Goal: Task Accomplishment & Management: Use online tool/utility

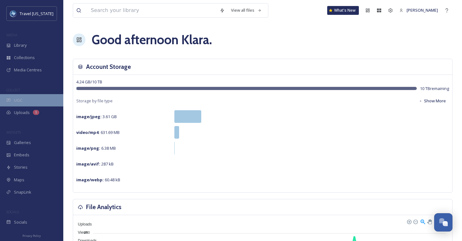
click at [22, 99] on span "UGC" at bounding box center [18, 100] width 9 height 6
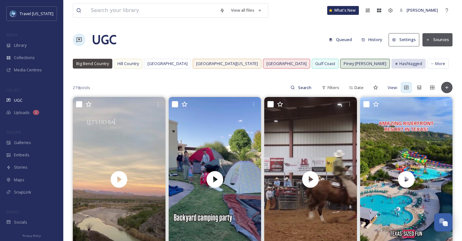
click at [399, 66] on span "Hashtagged" at bounding box center [410, 64] width 23 height 6
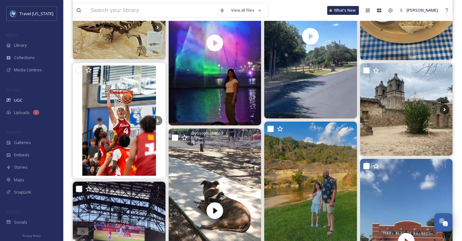
scroll to position [621, 0]
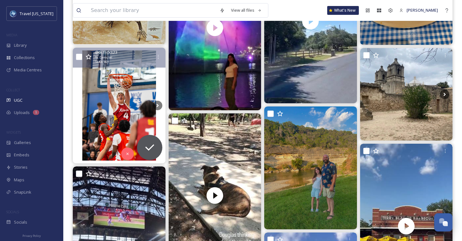
click at [127, 122] on img at bounding box center [119, 106] width 93 height 116
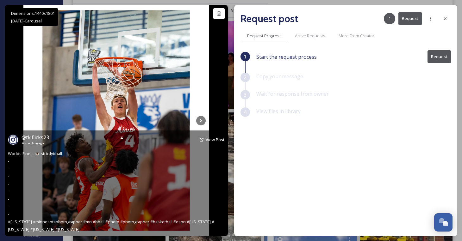
scroll to position [618, 0]
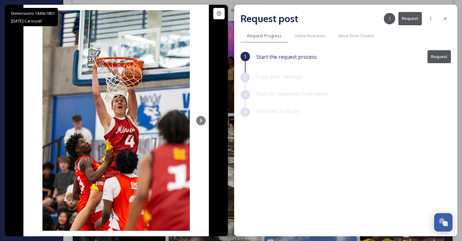
drag, startPoint x: 442, startPoint y: 18, endPoint x: 376, endPoint y: 35, distance: 68.9
click at [442, 18] on div at bounding box center [445, 18] width 11 height 11
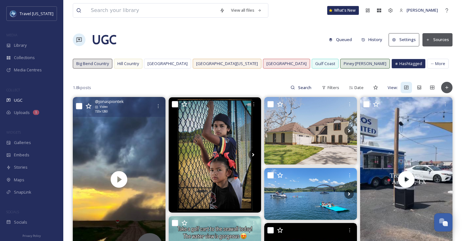
click at [118, 116] on div "@ jonaspiontek Video 720 x 1280" at bounding box center [119, 107] width 93 height 20
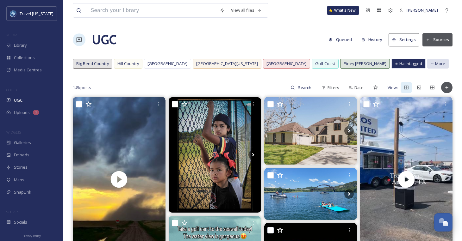
click at [435, 65] on span "More" at bounding box center [440, 64] width 10 height 6
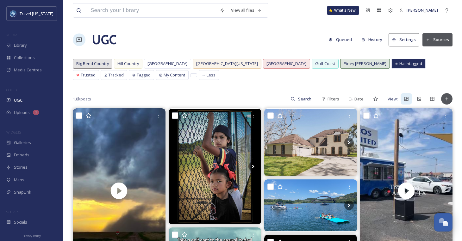
click at [169, 42] on div "UGC Queued History Settings Sources" at bounding box center [263, 39] width 380 height 19
click at [99, 60] on div "Big Bend Country" at bounding box center [92, 63] width 39 height 9
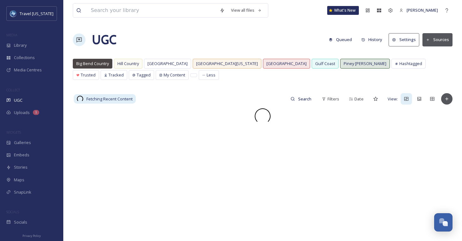
drag, startPoint x: 140, startPoint y: 49, endPoint x: 266, endPoint y: 51, distance: 125.6
click at [141, 49] on div "UGC Queued History Settings Sources" at bounding box center [263, 39] width 380 height 19
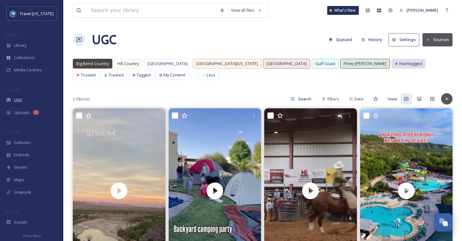
click at [395, 64] on icon at bounding box center [396, 63] width 3 height 3
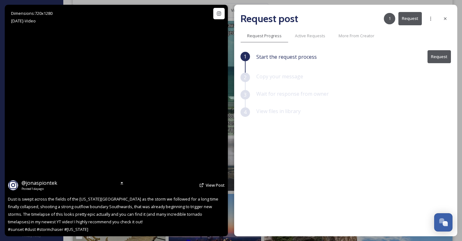
scroll to position [47, 0]
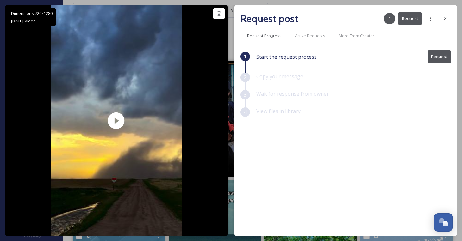
drag, startPoint x: 441, startPoint y: 19, endPoint x: 328, endPoint y: 0, distance: 114.9
click at [441, 19] on div at bounding box center [445, 18] width 11 height 11
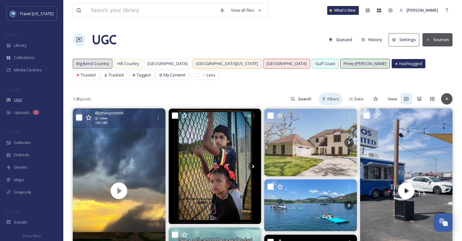
click at [336, 100] on span "Filters" at bounding box center [333, 99] width 12 height 6
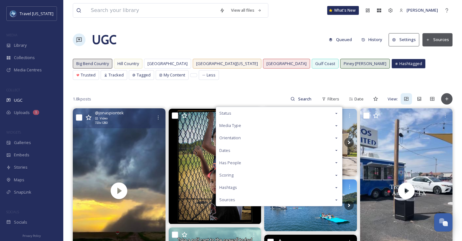
click at [281, 126] on div "Media Type" at bounding box center [279, 126] width 126 height 12
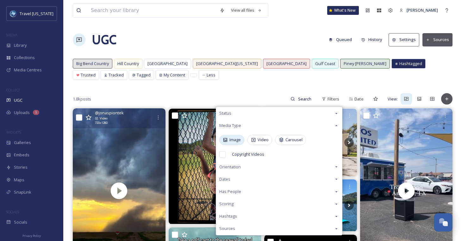
click at [229, 140] on div "Image" at bounding box center [231, 140] width 25 height 10
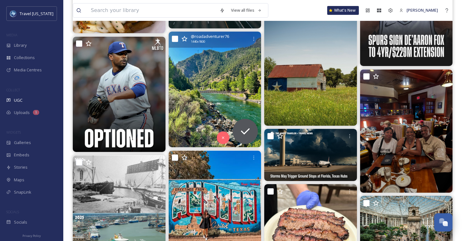
scroll to position [3321, 0]
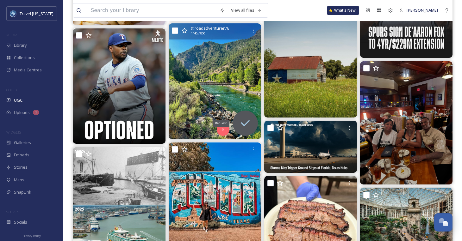
click at [241, 120] on icon at bounding box center [245, 123] width 13 height 13
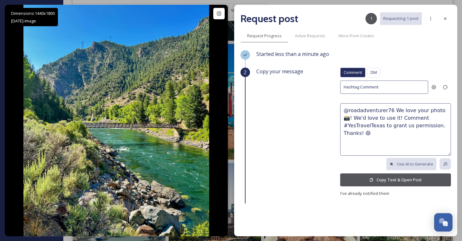
click at [413, 179] on button "Copy Text & Open Post" at bounding box center [395, 180] width 111 height 13
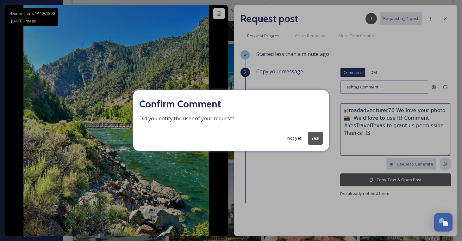
scroll to position [3301, 0]
click at [290, 136] on button "Not yet" at bounding box center [294, 138] width 21 height 12
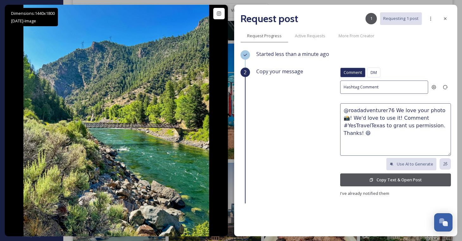
click at [387, 181] on button "Copy Text & Open Post" at bounding box center [395, 180] width 111 height 13
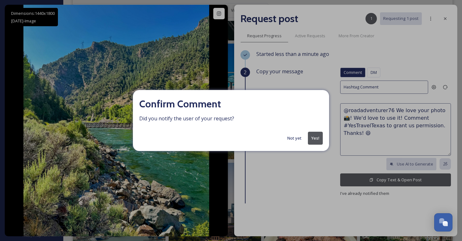
click at [321, 138] on button "Yes!" at bounding box center [315, 138] width 15 height 13
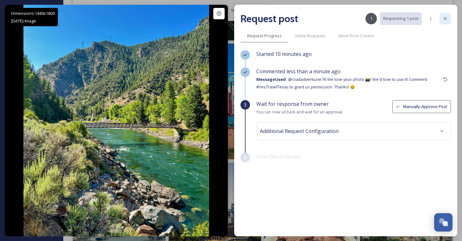
click at [446, 18] on icon at bounding box center [445, 18] width 3 height 3
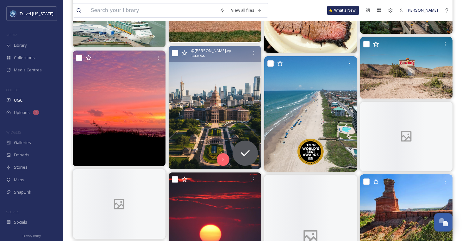
scroll to position [3538, 0]
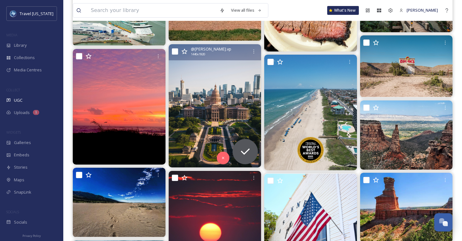
click at [226, 120] on img at bounding box center [215, 105] width 93 height 123
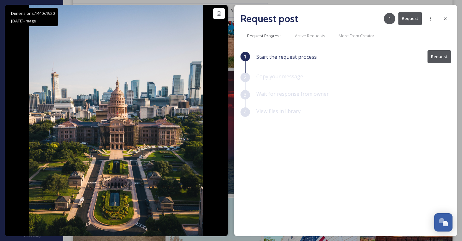
scroll to position [3511, 0]
click at [450, 17] on div at bounding box center [445, 18] width 11 height 11
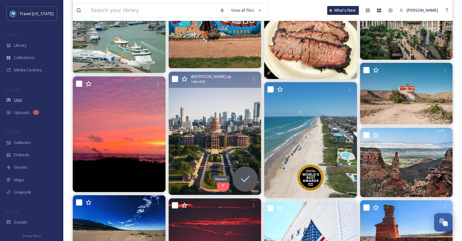
click at [244, 177] on icon at bounding box center [245, 179] width 13 height 13
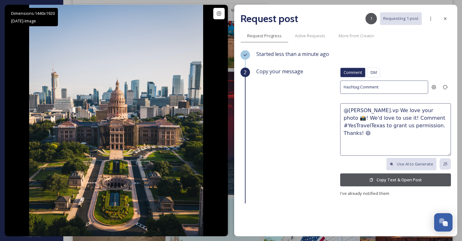
click at [421, 177] on button "Copy Text & Open Post" at bounding box center [395, 180] width 111 height 13
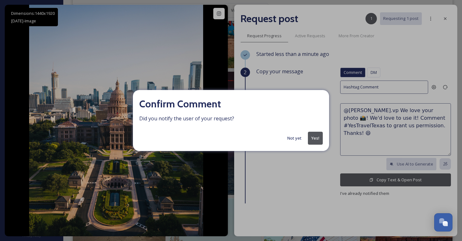
click at [311, 138] on button "Yes!" at bounding box center [315, 138] width 15 height 13
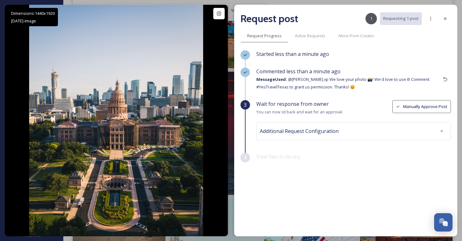
click at [408, 133] on div "Additional Request Configuration" at bounding box center [354, 131] width 188 height 11
click at [294, 158] on span "View files in library" at bounding box center [278, 156] width 44 height 7
click at [443, 21] on icon at bounding box center [445, 18] width 5 height 5
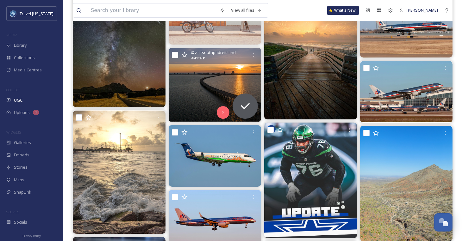
scroll to position [3895, 0]
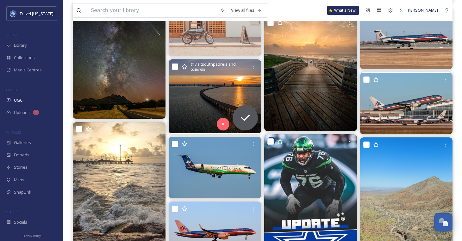
click at [192, 92] on img at bounding box center [215, 96] width 93 height 74
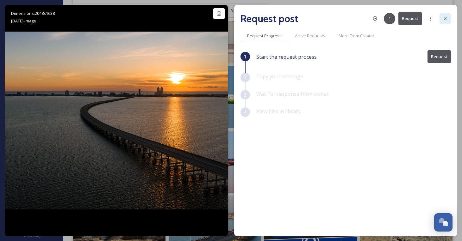
click at [446, 19] on icon at bounding box center [445, 18] width 3 height 3
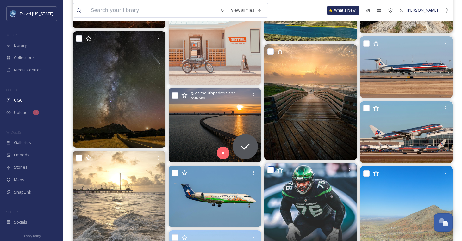
scroll to position [3866, 0]
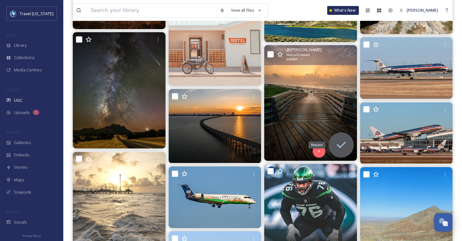
click at [340, 153] on div "Request" at bounding box center [340, 145] width 25 height 25
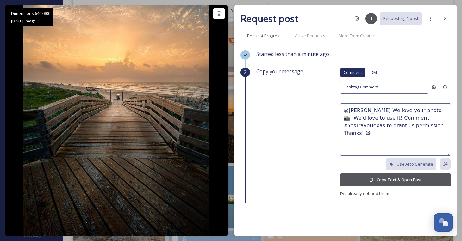
scroll to position [3863, 0]
click at [443, 18] on icon at bounding box center [445, 18] width 5 height 5
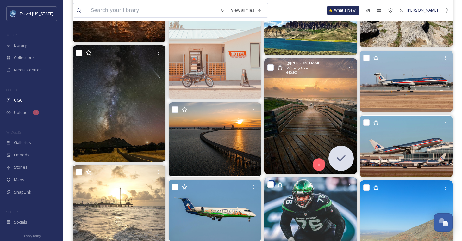
scroll to position [3838, 0]
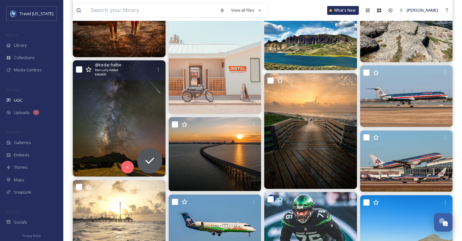
click at [137, 105] on img at bounding box center [119, 118] width 93 height 116
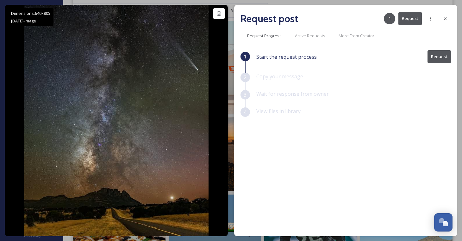
click at [437, 57] on button "Request" at bounding box center [438, 56] width 23 height 13
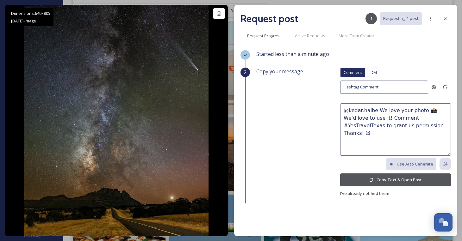
click at [414, 181] on button "Copy Text & Open Post" at bounding box center [395, 180] width 111 height 13
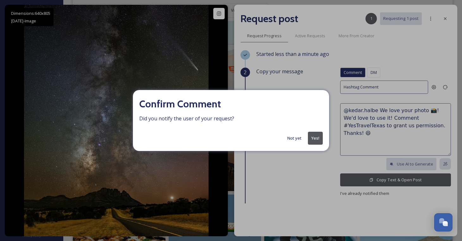
drag, startPoint x: 315, startPoint y: 140, endPoint x: 345, endPoint y: 131, distance: 30.9
click at [315, 140] on button "Yes!" at bounding box center [315, 138] width 15 height 13
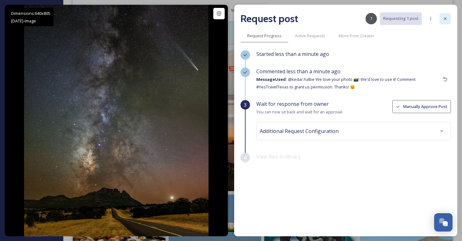
click at [445, 17] on icon at bounding box center [445, 18] width 5 height 5
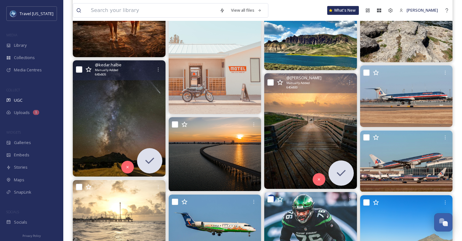
click at [316, 109] on img at bounding box center [310, 131] width 93 height 116
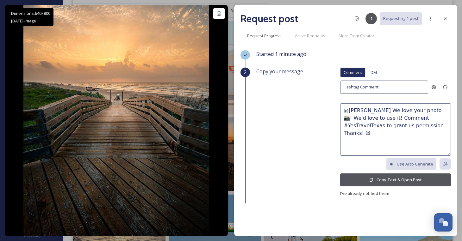
click at [409, 178] on button "Copy Text & Open Post" at bounding box center [395, 180] width 111 height 13
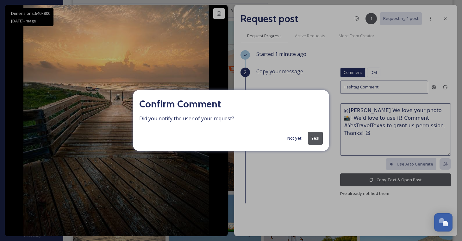
click at [319, 136] on button "Yes!" at bounding box center [315, 138] width 15 height 13
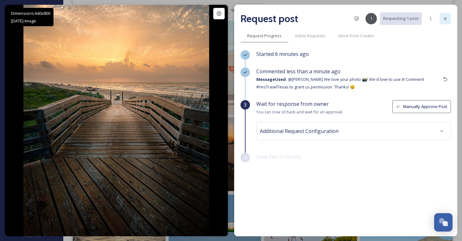
click at [446, 18] on icon at bounding box center [445, 18] width 5 height 5
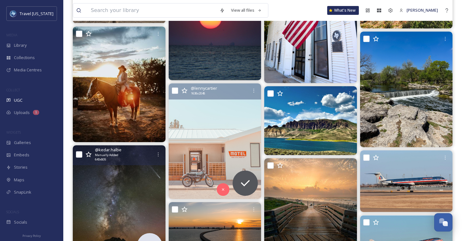
scroll to position [3752, 0]
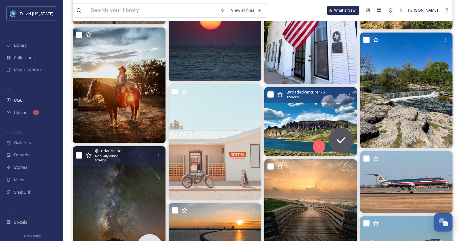
click at [302, 120] on img at bounding box center [310, 121] width 93 height 69
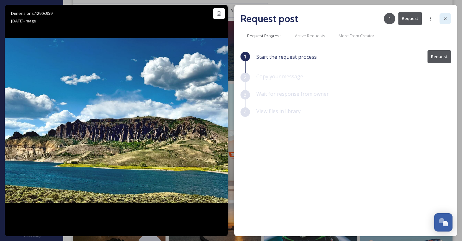
click at [446, 20] on icon at bounding box center [445, 18] width 3 height 3
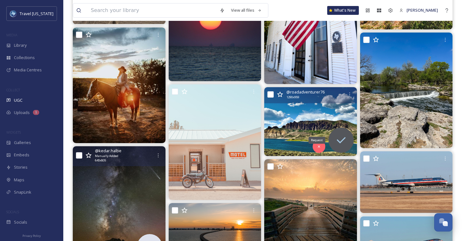
click at [344, 140] on icon at bounding box center [341, 140] width 9 height 6
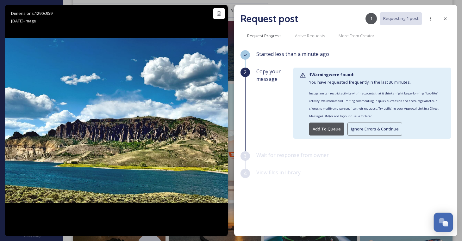
click at [448, 221] on div "Open Chat" at bounding box center [443, 222] width 19 height 11
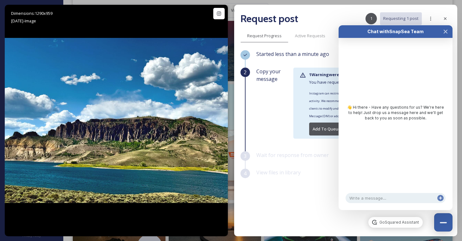
click at [296, 141] on div "Copy your message 1 Warning were found: You have requested frequently in the la…" at bounding box center [353, 105] width 195 height 74
click at [326, 153] on span "Wait for response from owner" at bounding box center [292, 155] width 72 height 7
click at [447, 31] on icon "Close Chat" at bounding box center [445, 31] width 5 height 5
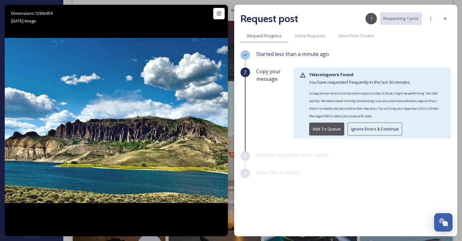
scroll to position [3751, 0]
click at [358, 133] on button "Ignore Errors & Continue" at bounding box center [374, 129] width 55 height 13
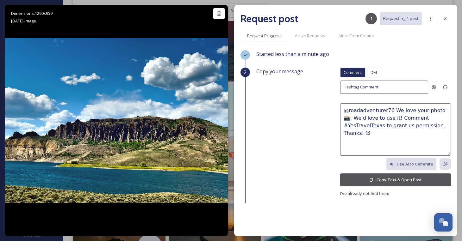
click at [328, 128] on div "Copy your message Comment DM Comment DM Hashtag Comment @roadadventurer76 We lo…" at bounding box center [353, 133] width 195 height 130
click at [384, 180] on button "Copy Text & Open Post" at bounding box center [395, 180] width 111 height 13
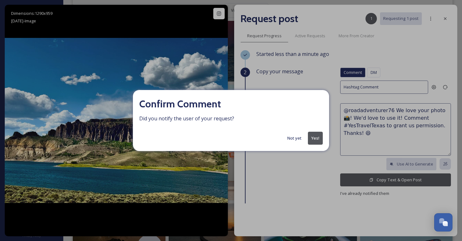
click at [292, 139] on button "Not yet" at bounding box center [294, 138] width 21 height 12
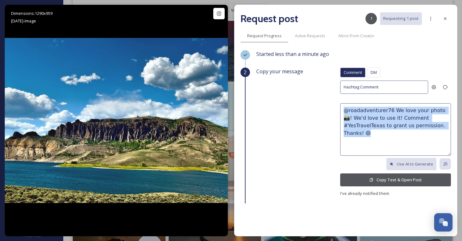
click at [292, 139] on div "Copy your message Comment DM Comment DM Hashtag Comment @roadadventurer76 We lo…" at bounding box center [353, 133] width 195 height 130
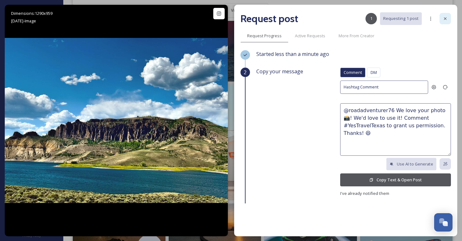
click at [445, 20] on icon at bounding box center [445, 18] width 5 height 5
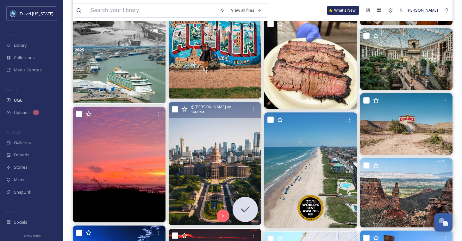
scroll to position [3500, 0]
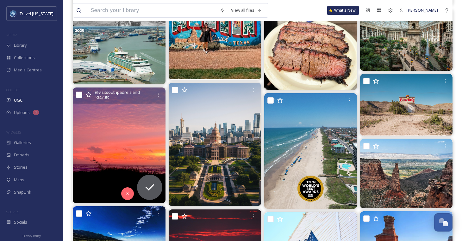
click at [135, 122] on img at bounding box center [119, 146] width 93 height 116
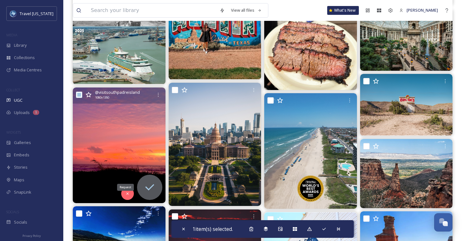
click at [147, 184] on icon at bounding box center [149, 187] width 13 height 13
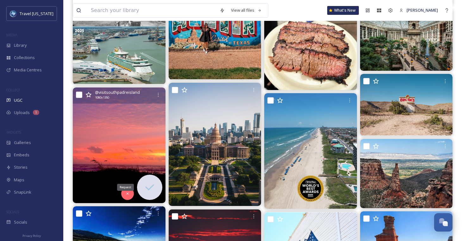
click at [149, 184] on icon at bounding box center [149, 187] width 13 height 13
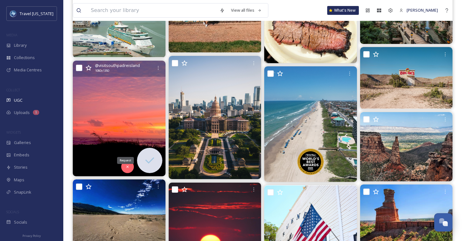
click at [150, 162] on icon at bounding box center [149, 160] width 13 height 13
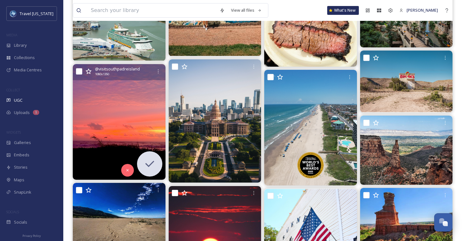
click at [131, 120] on img at bounding box center [119, 122] width 93 height 116
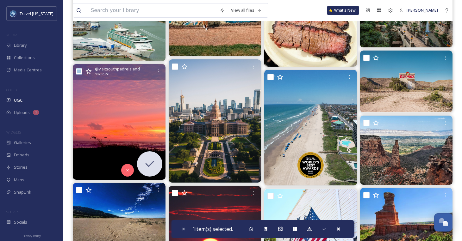
scroll to position [3521, 0]
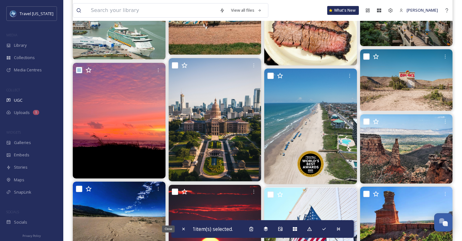
click at [183, 229] on icon at bounding box center [183, 229] width 5 height 5
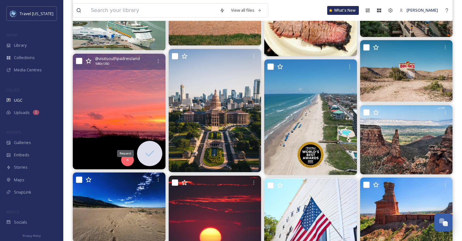
click at [156, 157] on div "Request" at bounding box center [149, 153] width 25 height 25
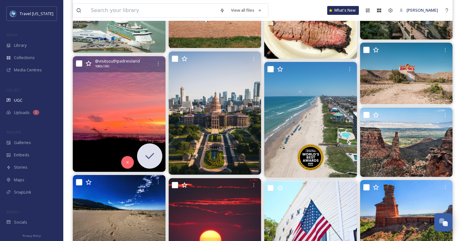
click at [124, 115] on img at bounding box center [119, 114] width 93 height 116
checkbox input "true"
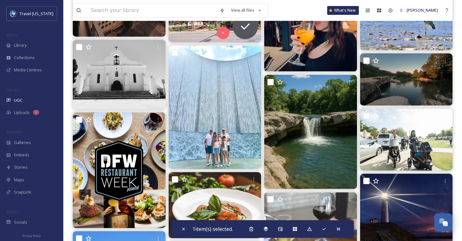
scroll to position [1524, 0]
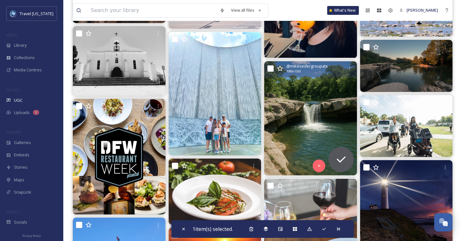
click at [327, 102] on img at bounding box center [310, 118] width 93 height 114
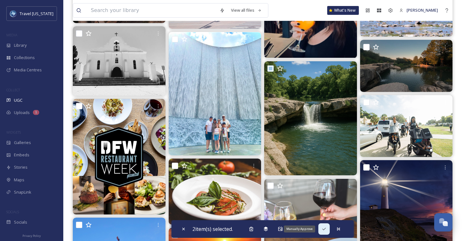
click at [323, 232] on div "Manually Approve" at bounding box center [323, 229] width 11 height 11
click at [325, 228] on span at bounding box center [324, 230] width 8 height 8
checkbox input "false"
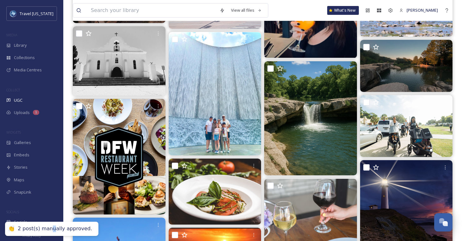
drag, startPoint x: 52, startPoint y: 232, endPoint x: 43, endPoint y: 231, distance: 8.9
click at [48, 231] on div "2 post(s) manually approved." at bounding box center [55, 229] width 74 height 7
drag, startPoint x: 28, startPoint y: 231, endPoint x: 23, endPoint y: 229, distance: 5.2
click at [25, 230] on div "2 post(s) manually approved." at bounding box center [55, 229] width 74 height 7
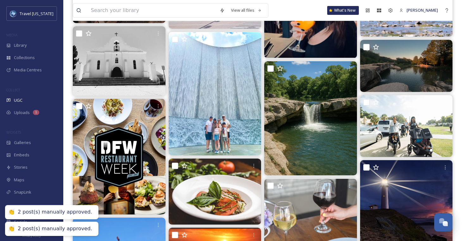
click at [33, 228] on div "2 post(s) manually approved." at bounding box center [55, 229] width 74 height 7
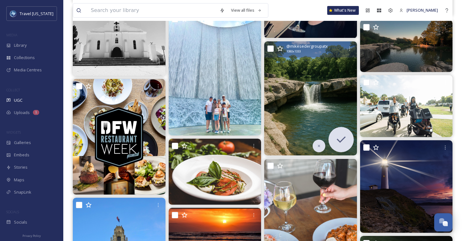
scroll to position [1544, 0]
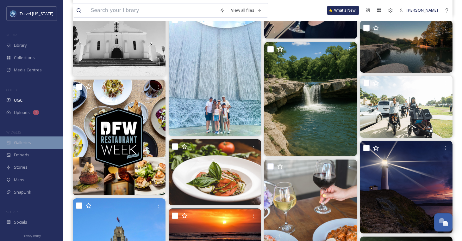
click at [27, 140] on span "Galleries" at bounding box center [22, 143] width 17 height 6
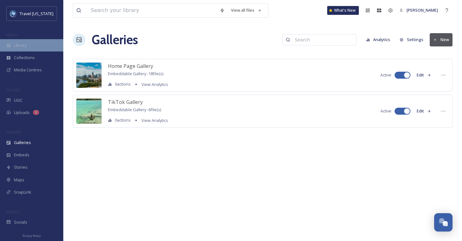
click at [29, 48] on div "Library" at bounding box center [31, 45] width 63 height 12
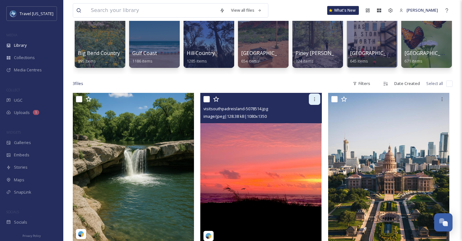
click at [317, 97] on div at bounding box center [314, 99] width 11 height 11
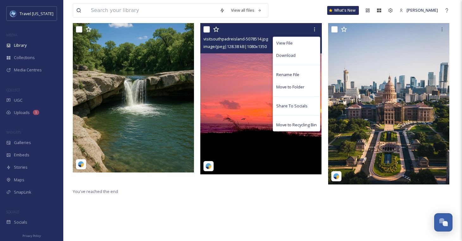
scroll to position [156, 0]
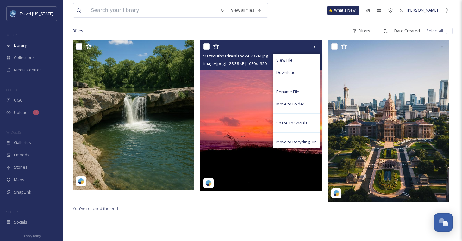
click at [209, 182] on img at bounding box center [208, 183] width 6 height 6
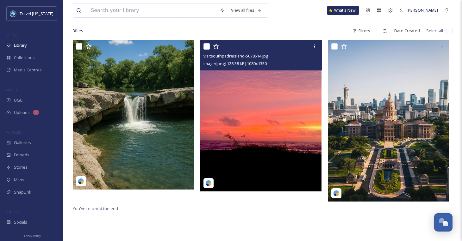
scroll to position [113, 0]
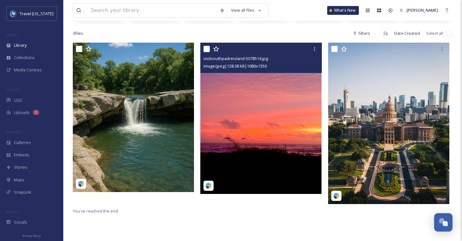
click at [207, 184] on img at bounding box center [208, 186] width 6 height 6
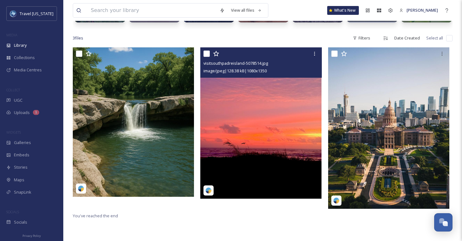
scroll to position [110, 0]
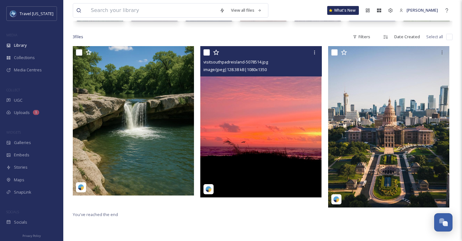
click at [209, 187] on img at bounding box center [208, 189] width 6 height 6
click at [313, 49] on div at bounding box center [314, 52] width 11 height 11
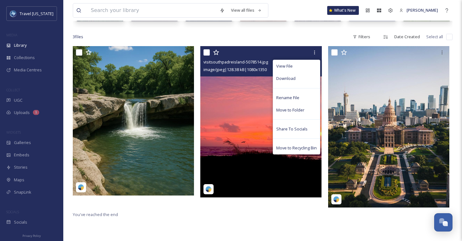
scroll to position [113, 0]
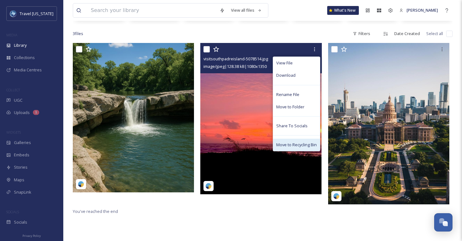
click at [291, 141] on div "Move to Recycling Bin" at bounding box center [296, 145] width 47 height 12
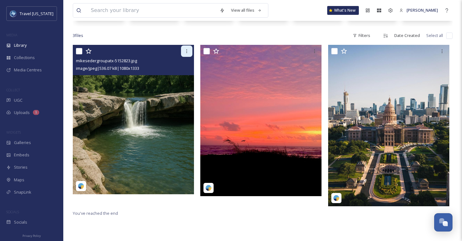
click at [188, 51] on icon at bounding box center [186, 51] width 5 height 5
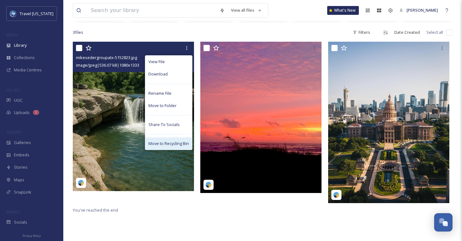
click at [170, 149] on div "Move to Recycling Bin" at bounding box center [168, 144] width 47 height 12
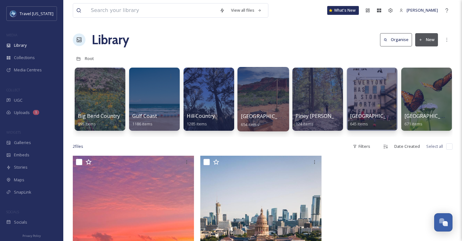
scroll to position [0, 2]
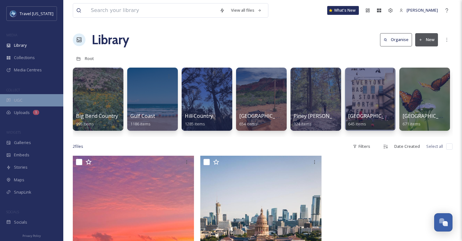
click at [26, 97] on div "UGC" at bounding box center [31, 100] width 63 height 12
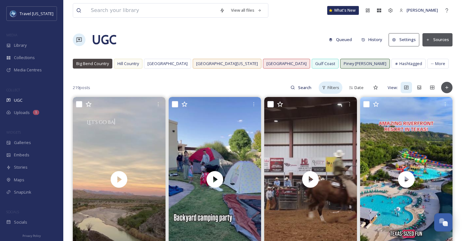
click at [334, 89] on span "Filters" at bounding box center [333, 88] width 12 height 6
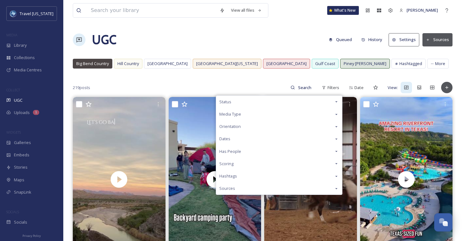
click at [291, 113] on div "Media Type" at bounding box center [279, 114] width 126 height 12
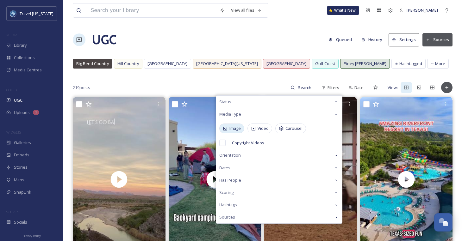
click at [235, 132] on div "Image" at bounding box center [231, 129] width 25 height 10
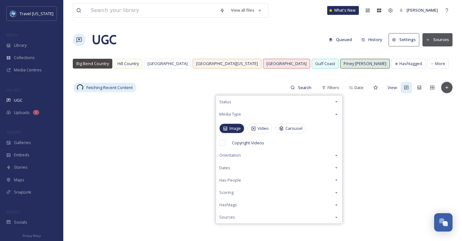
drag, startPoint x: 284, startPoint y: 129, endPoint x: 283, endPoint y: 80, distance: 48.7
click at [284, 129] on div "Carousel" at bounding box center [290, 129] width 31 height 10
click at [260, 28] on div "View all files What's New [PERSON_NAME] UGC Queued History Settings Sources [GE…" at bounding box center [262, 169] width 399 height 339
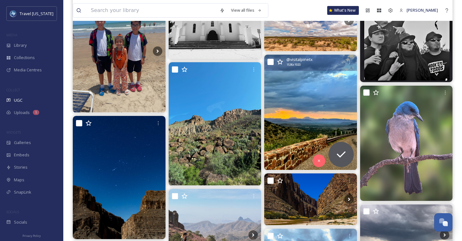
scroll to position [126, 0]
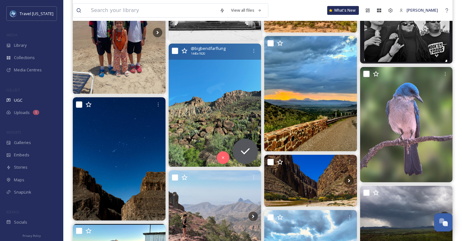
click at [232, 75] on img at bounding box center [215, 105] width 93 height 123
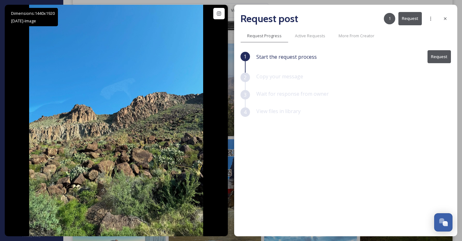
click at [437, 57] on button "Request" at bounding box center [438, 56] width 23 height 13
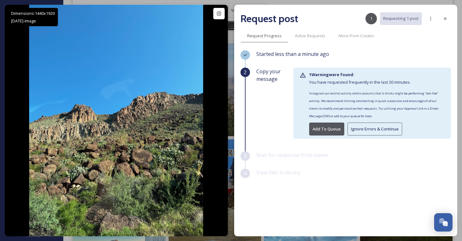
click at [361, 126] on button "Ignore Errors & Continue" at bounding box center [374, 129] width 55 height 13
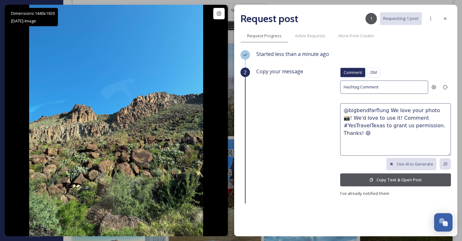
click at [402, 178] on button "Copy Text & Open Post" at bounding box center [395, 180] width 111 height 13
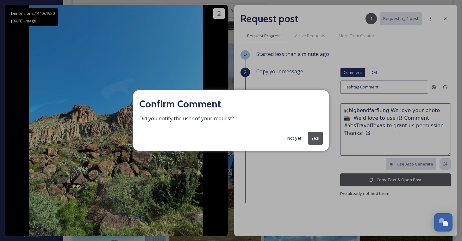
click at [310, 139] on button "Yes!" at bounding box center [315, 138] width 15 height 13
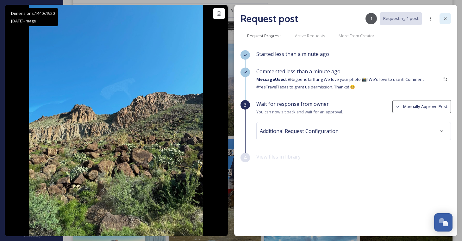
click at [443, 18] on icon at bounding box center [445, 18] width 5 height 5
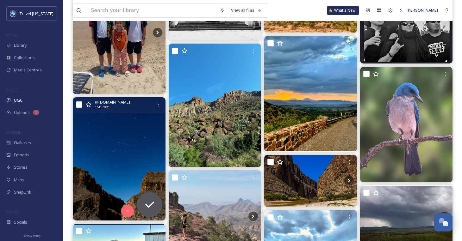
click at [127, 149] on img at bounding box center [119, 158] width 93 height 123
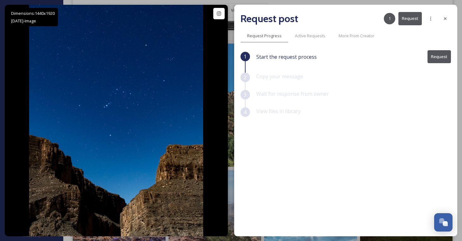
click at [410, 22] on button "Request" at bounding box center [409, 18] width 23 height 13
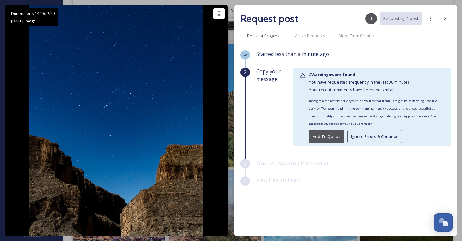
click at [361, 137] on button "Ignore Errors & Continue" at bounding box center [374, 136] width 55 height 13
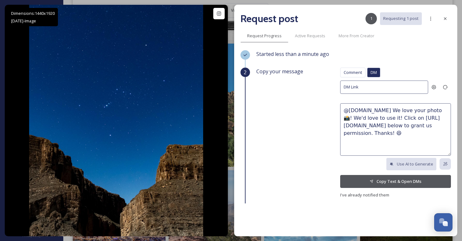
click at [392, 182] on button "Copy Text & Open DMs" at bounding box center [395, 181] width 111 height 13
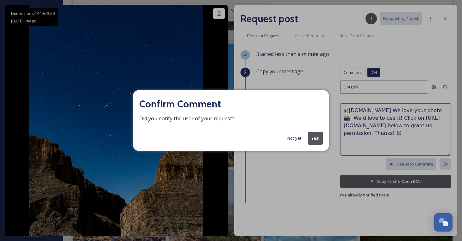
click at [297, 137] on button "Not yet" at bounding box center [294, 138] width 21 height 12
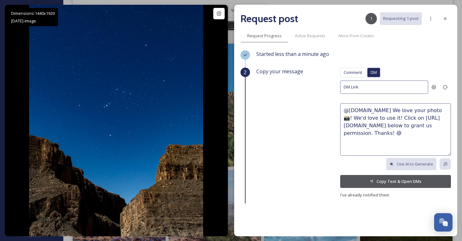
drag, startPoint x: 446, startPoint y: 13, endPoint x: 441, endPoint y: 23, distance: 10.8
click at [446, 14] on div at bounding box center [445, 18] width 11 height 11
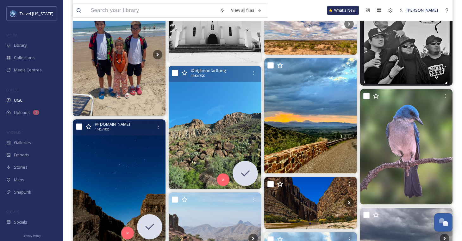
click at [248, 106] on img at bounding box center [215, 127] width 93 height 123
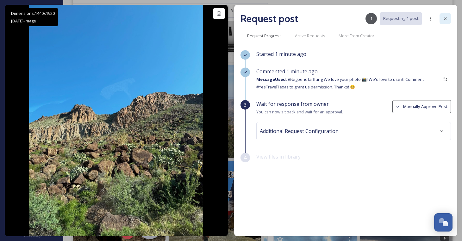
click at [445, 20] on icon at bounding box center [445, 18] width 5 height 5
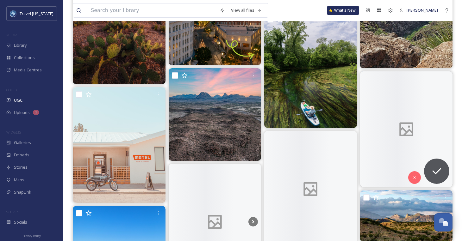
scroll to position [565, 0]
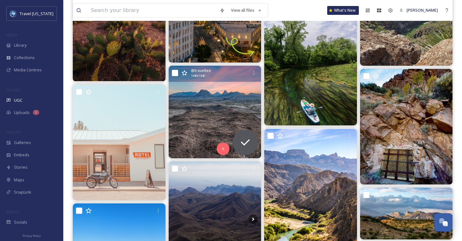
click at [221, 102] on img at bounding box center [215, 112] width 93 height 93
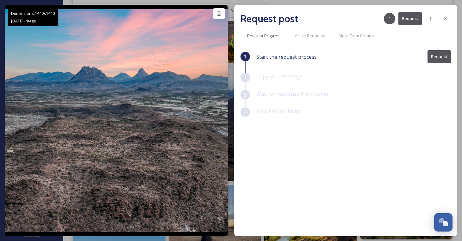
click at [435, 59] on button "Request" at bounding box center [438, 56] width 23 height 13
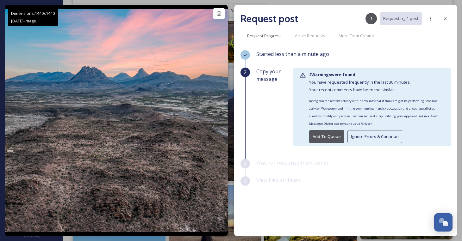
click at [355, 137] on button "Ignore Errors & Continue" at bounding box center [374, 136] width 55 height 13
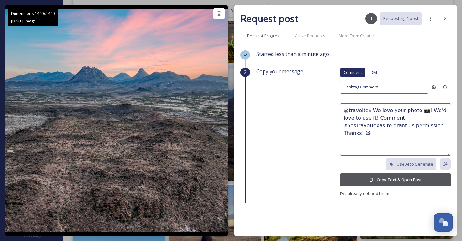
click at [381, 180] on button "Copy Text & Open Post" at bounding box center [395, 180] width 111 height 13
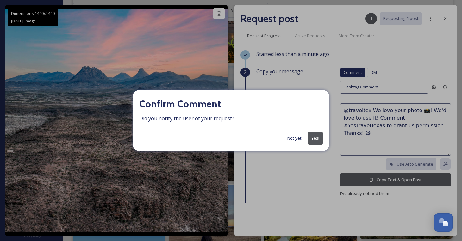
drag, startPoint x: 317, startPoint y: 141, endPoint x: 305, endPoint y: 141, distance: 12.0
click at [317, 141] on button "Yes!" at bounding box center [315, 138] width 15 height 13
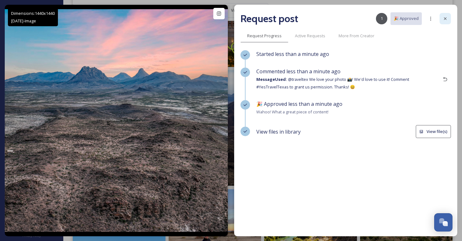
click at [445, 19] on icon at bounding box center [445, 18] width 5 height 5
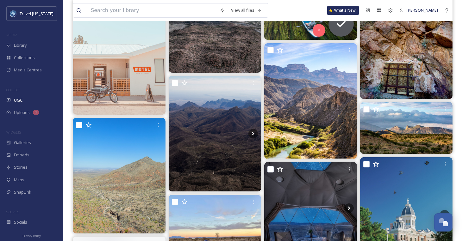
scroll to position [661, 0]
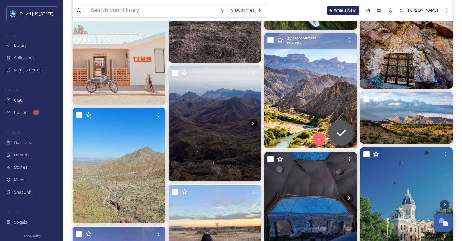
click at [328, 106] on img at bounding box center [310, 91] width 93 height 116
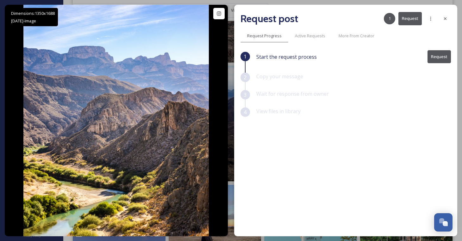
click at [434, 62] on button "Request" at bounding box center [438, 56] width 23 height 13
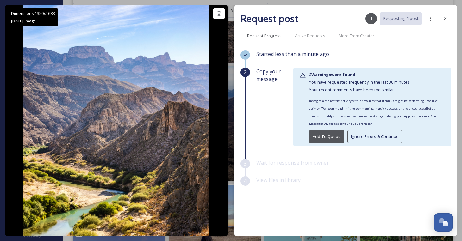
click at [321, 136] on button "Add To Queue" at bounding box center [326, 136] width 35 height 13
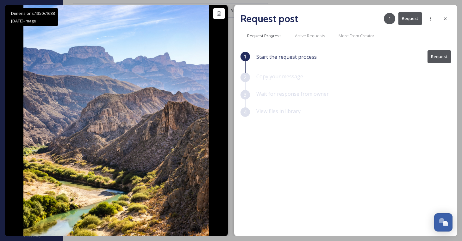
drag, startPoint x: 442, startPoint y: 56, endPoint x: 425, endPoint y: 66, distance: 19.9
click at [442, 56] on button "Request" at bounding box center [438, 56] width 23 height 13
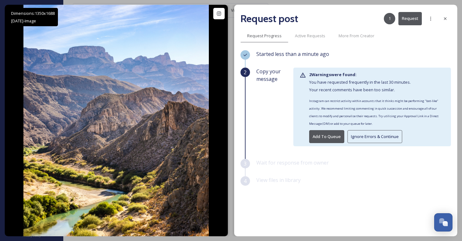
click at [359, 141] on button "Ignore Errors & Continue" at bounding box center [374, 136] width 55 height 13
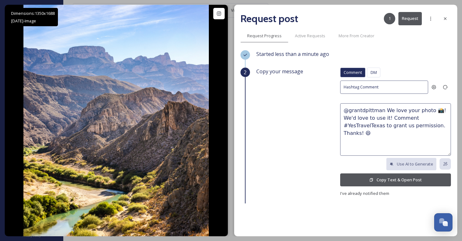
click at [411, 179] on button "Copy Text & Open Post" at bounding box center [395, 180] width 111 height 13
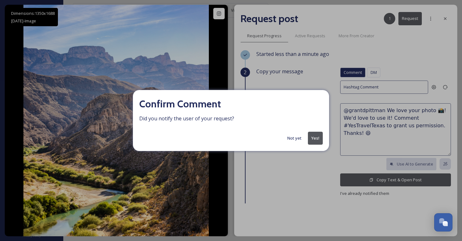
drag, startPoint x: 299, startPoint y: 139, endPoint x: 370, endPoint y: 63, distance: 103.4
click at [299, 139] on button "Not yet" at bounding box center [294, 138] width 21 height 12
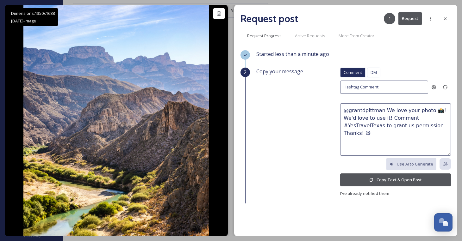
click at [439, 21] on div "Request post 1 Request" at bounding box center [345, 18] width 210 height 15
click at [443, 19] on icon at bounding box center [445, 18] width 5 height 5
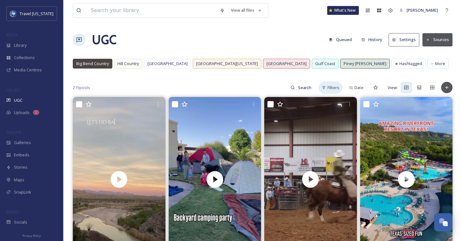
click at [334, 90] on span "Filters" at bounding box center [333, 88] width 12 height 6
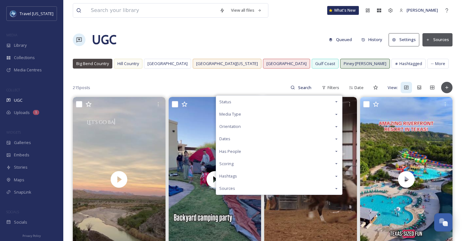
click at [297, 115] on div "Media Type" at bounding box center [279, 114] width 126 height 12
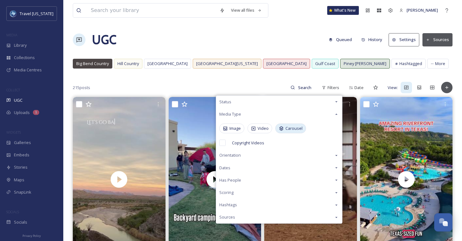
drag, startPoint x: 237, startPoint y: 129, endPoint x: 301, endPoint y: 128, distance: 63.3
click at [238, 129] on span "Image" at bounding box center [234, 129] width 11 height 6
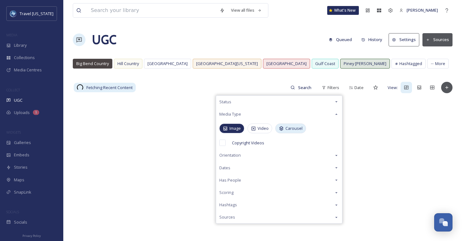
click at [300, 127] on span "Carousel" at bounding box center [293, 129] width 17 height 6
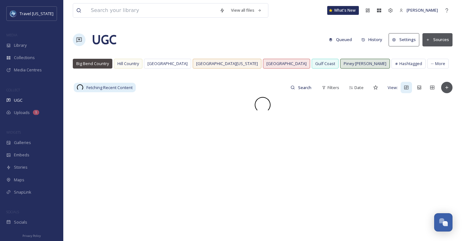
click at [268, 34] on div "UGC Queued History Settings Sources" at bounding box center [263, 39] width 380 height 19
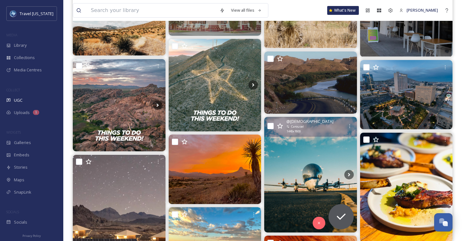
scroll to position [1167, 0]
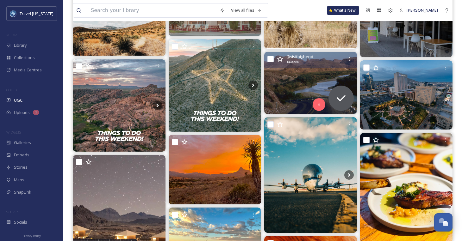
click at [313, 80] on img at bounding box center [310, 83] width 93 height 62
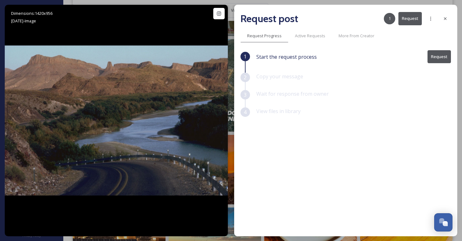
click at [433, 56] on button "Request" at bounding box center [438, 56] width 23 height 13
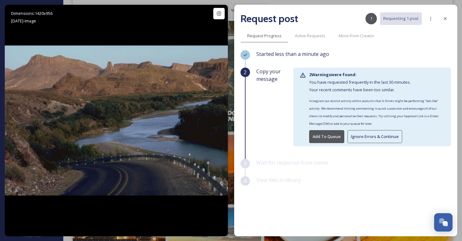
click at [334, 136] on button "Add To Queue" at bounding box center [326, 136] width 35 height 13
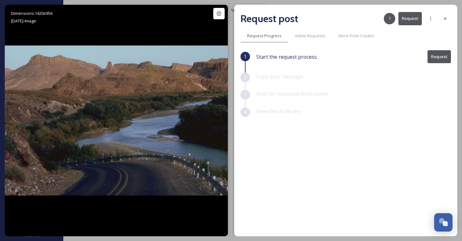
click at [437, 56] on button "Request" at bounding box center [438, 56] width 23 height 13
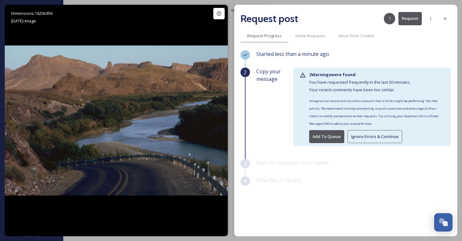
click at [373, 134] on button "Ignore Errors & Continue" at bounding box center [374, 136] width 55 height 13
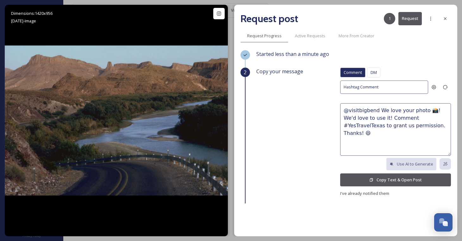
click at [375, 181] on button "Copy Text & Open Post" at bounding box center [395, 180] width 111 height 13
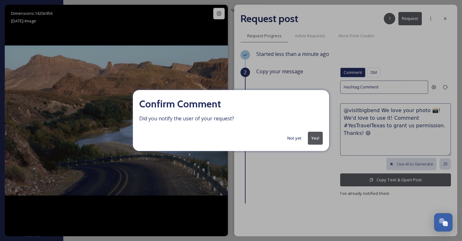
drag, startPoint x: 297, startPoint y: 140, endPoint x: 317, endPoint y: 138, distance: 20.0
click at [317, 138] on div "Not yet Yes!" at bounding box center [231, 138] width 184 height 13
click at [317, 138] on button "Yes!" at bounding box center [315, 138] width 15 height 13
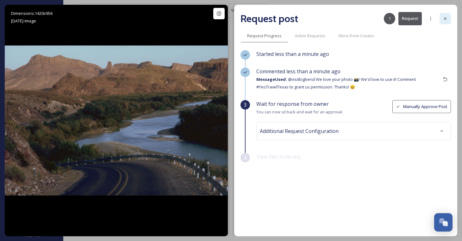
click at [442, 18] on div at bounding box center [445, 18] width 11 height 11
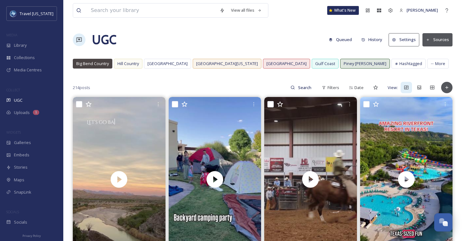
click at [91, 64] on span "Big Bend Country" at bounding box center [92, 64] width 33 height 6
click at [328, 89] on span "Filters" at bounding box center [333, 88] width 12 height 6
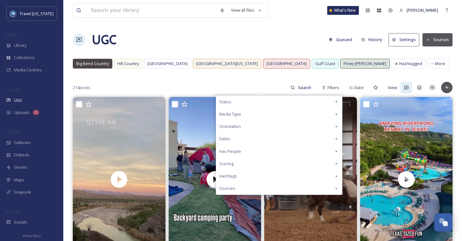
click at [252, 102] on div "Status" at bounding box center [279, 102] width 126 height 12
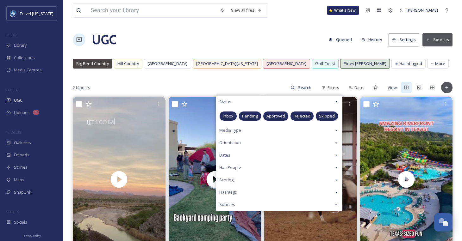
click at [251, 131] on div "Media Type" at bounding box center [279, 130] width 126 height 12
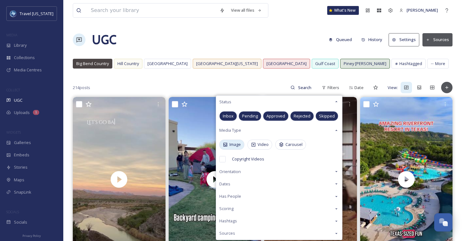
click at [239, 145] on span "Image" at bounding box center [234, 145] width 11 height 6
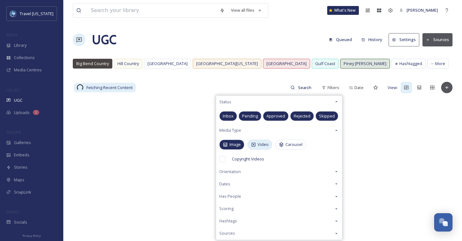
click at [259, 145] on span "Video" at bounding box center [263, 145] width 11 height 6
drag, startPoint x: 291, startPoint y: 141, endPoint x: 260, endPoint y: 141, distance: 31.6
click at [289, 142] on div "Carousel" at bounding box center [290, 145] width 31 height 10
click at [258, 141] on div "Video" at bounding box center [259, 145] width 25 height 10
click at [273, 43] on div "UGC Queued History Settings Sources" at bounding box center [263, 39] width 380 height 19
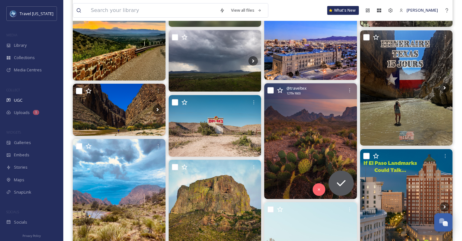
scroll to position [260, 0]
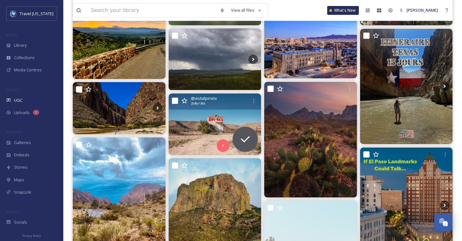
click at [206, 119] on img at bounding box center [215, 125] width 93 height 62
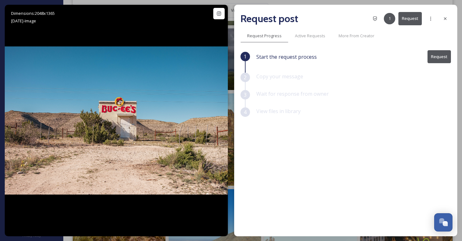
click at [439, 59] on button "Request" at bounding box center [438, 56] width 23 height 13
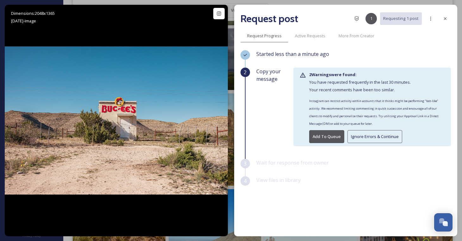
click at [365, 136] on button "Ignore Errors & Continue" at bounding box center [374, 136] width 55 height 13
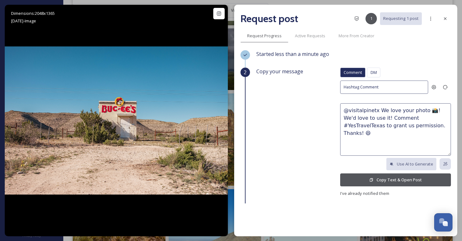
click at [390, 174] on button "Copy Text & Open Post" at bounding box center [395, 180] width 111 height 13
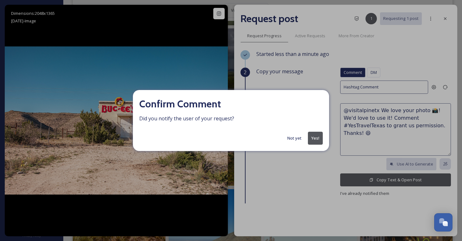
click at [311, 138] on button "Yes!" at bounding box center [315, 138] width 15 height 13
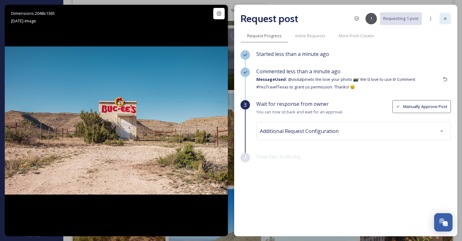
click at [446, 16] on div at bounding box center [445, 18] width 11 height 11
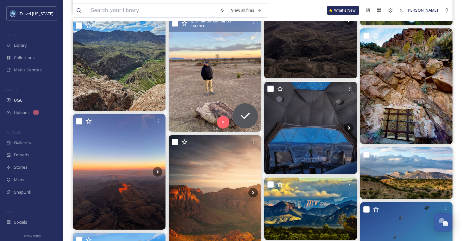
scroll to position [725, 0]
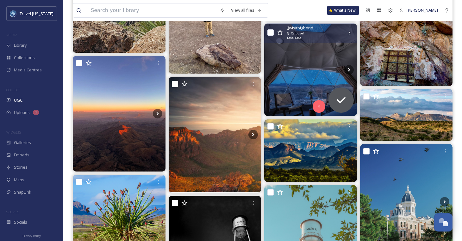
click at [303, 70] on img at bounding box center [310, 70] width 93 height 93
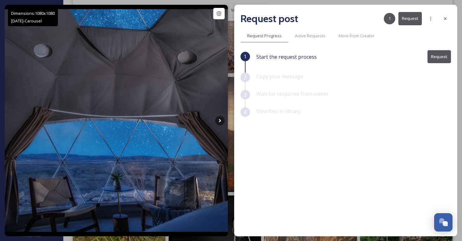
scroll to position [672, 0]
click at [430, 63] on button "Request" at bounding box center [438, 56] width 23 height 13
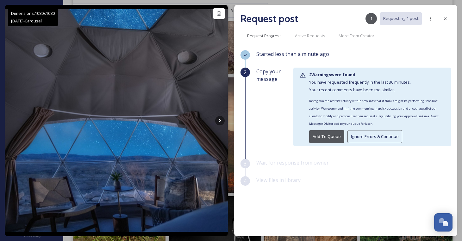
scroll to position [674, 0]
click at [361, 136] on button "Ignore Errors & Continue" at bounding box center [374, 136] width 55 height 13
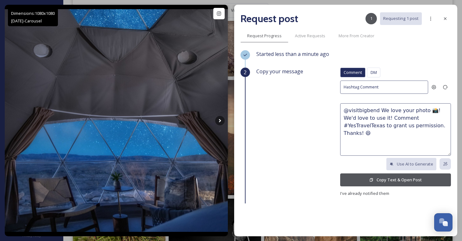
scroll to position [676, 0]
click at [412, 182] on button "Copy Text & Open Post" at bounding box center [395, 180] width 111 height 13
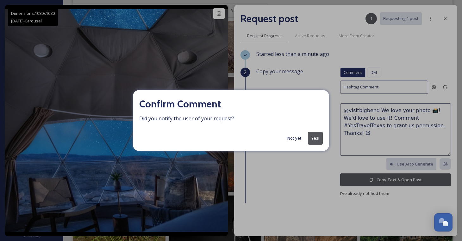
scroll to position [676, 0]
click at [295, 137] on button "Not yet" at bounding box center [294, 138] width 21 height 12
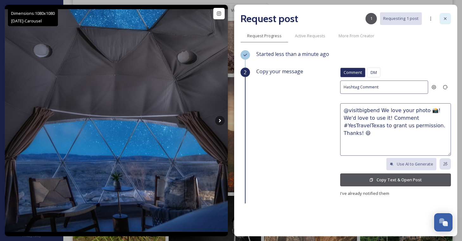
click at [442, 20] on div at bounding box center [445, 18] width 11 height 11
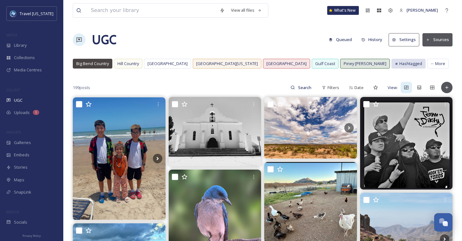
click at [399, 65] on span "Hashtagged" at bounding box center [410, 64] width 23 height 6
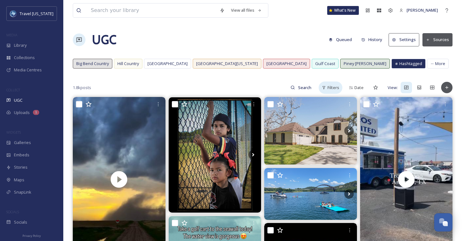
click at [322, 90] on div "Filters" at bounding box center [331, 88] width 24 height 12
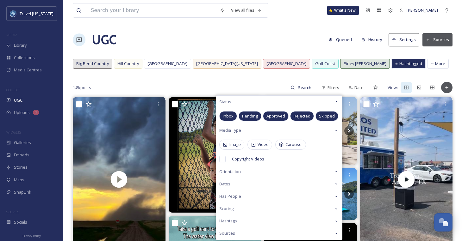
click at [244, 147] on div "Image Video Carousel" at bounding box center [279, 145] width 126 height 16
click at [241, 146] on span "Image" at bounding box center [234, 145] width 11 height 6
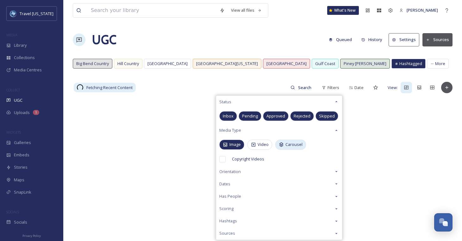
drag, startPoint x: 288, startPoint y: 149, endPoint x: 250, endPoint y: 71, distance: 86.6
click at [288, 148] on div "Carousel" at bounding box center [290, 145] width 31 height 10
click at [257, 39] on div "UGC Queued History Settings Sources" at bounding box center [263, 39] width 380 height 19
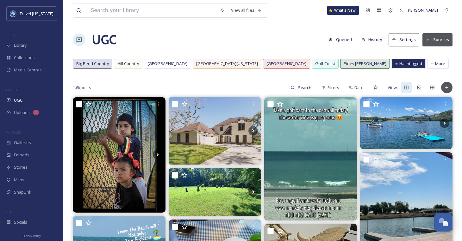
click at [99, 63] on span "Big Bend Country" at bounding box center [92, 64] width 33 height 6
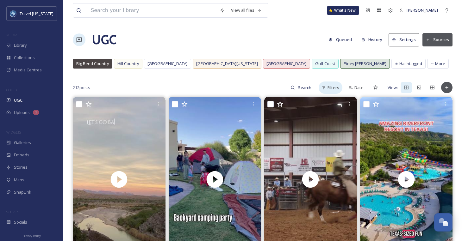
click at [336, 89] on span "Filters" at bounding box center [333, 88] width 12 height 6
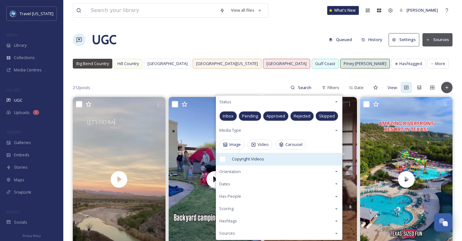
drag, startPoint x: 231, startPoint y: 146, endPoint x: 266, endPoint y: 154, distance: 36.7
click at [234, 147] on span "Image" at bounding box center [234, 145] width 11 height 6
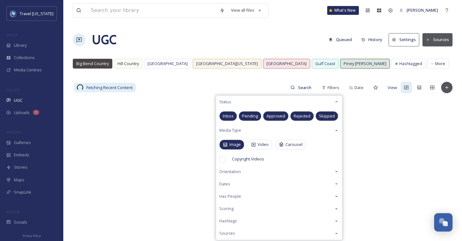
drag, startPoint x: 302, startPoint y: 145, endPoint x: 276, endPoint y: 128, distance: 30.9
click at [302, 145] on div "Carousel" at bounding box center [290, 145] width 31 height 10
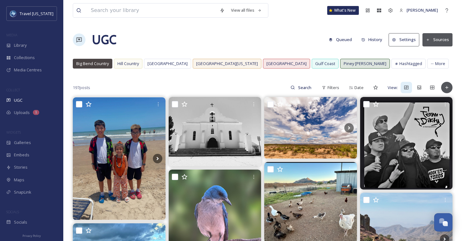
click at [237, 34] on div "UGC Queued History Settings Sources" at bounding box center [263, 39] width 380 height 19
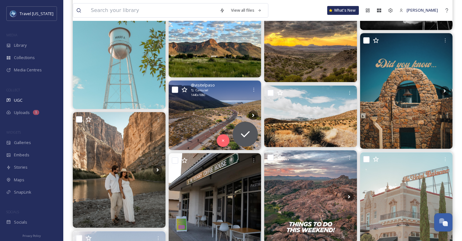
scroll to position [930, 0]
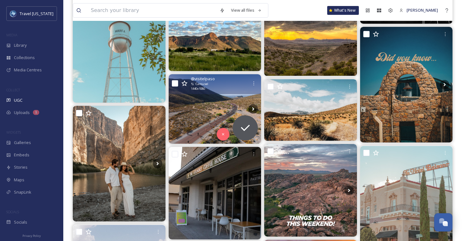
click at [228, 95] on img at bounding box center [215, 108] width 93 height 69
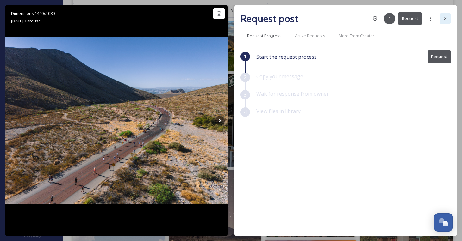
click at [446, 16] on icon at bounding box center [445, 18] width 5 height 5
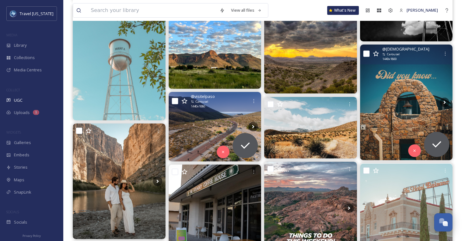
scroll to position [911, 0]
